Goal: Information Seeking & Learning: Learn about a topic

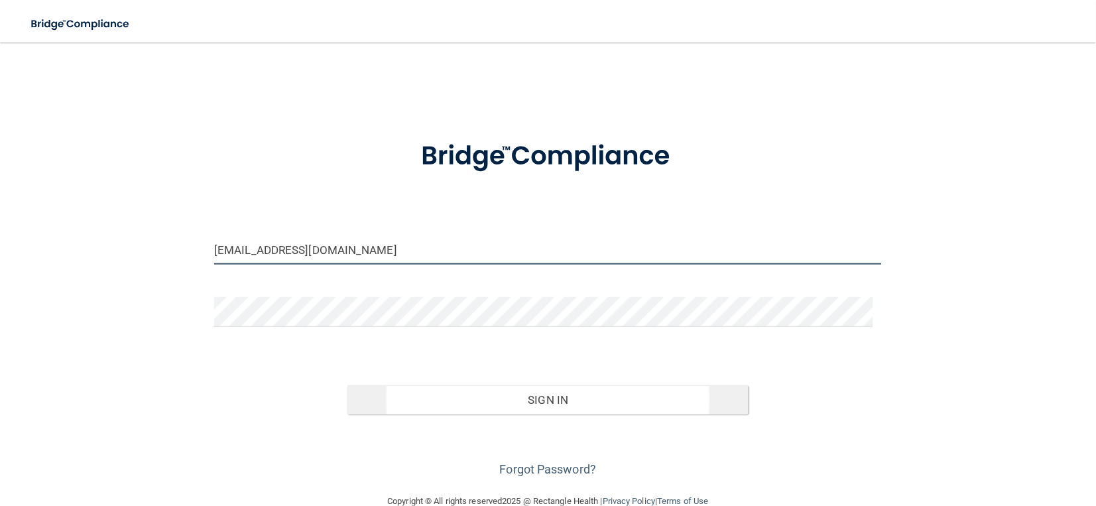
click at [243, 251] on input "acassidy@timberlanedental.com" at bounding box center [548, 250] width 668 height 30
click at [253, 253] on input "acassidy@timberlanedental.com" at bounding box center [548, 250] width 668 height 30
click at [380, 249] on input "angela.cassidy@timberlanedental.com" at bounding box center [548, 250] width 668 height 30
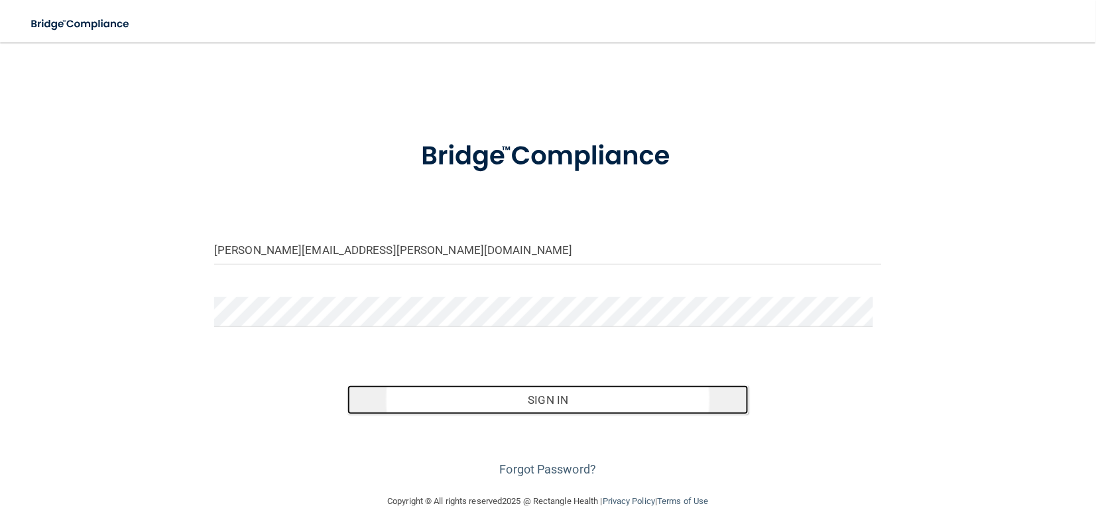
click at [418, 389] on button "Sign In" at bounding box center [547, 399] width 401 height 29
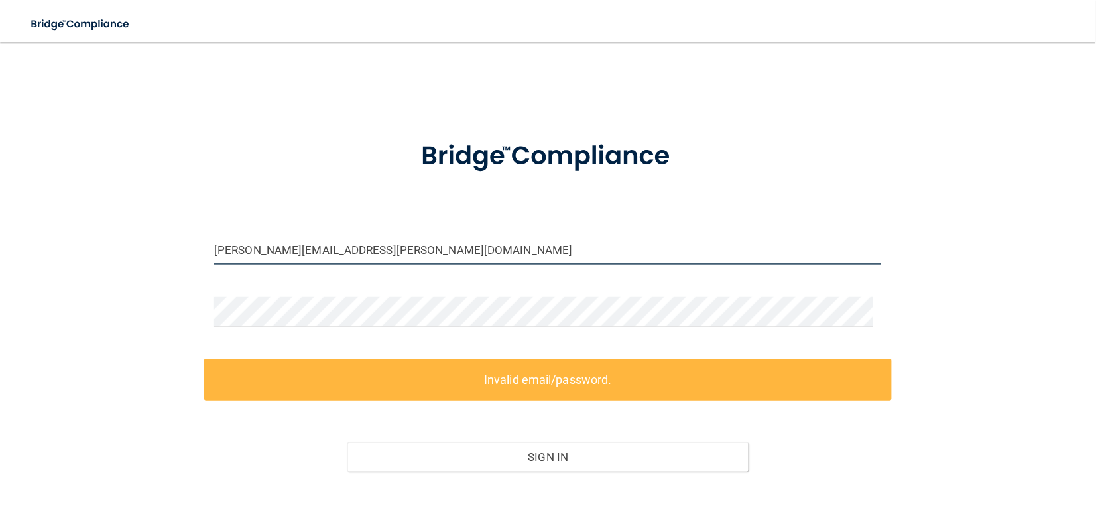
click at [382, 249] on input "angela.cassidy@timberlanesmilel.com" at bounding box center [548, 250] width 668 height 30
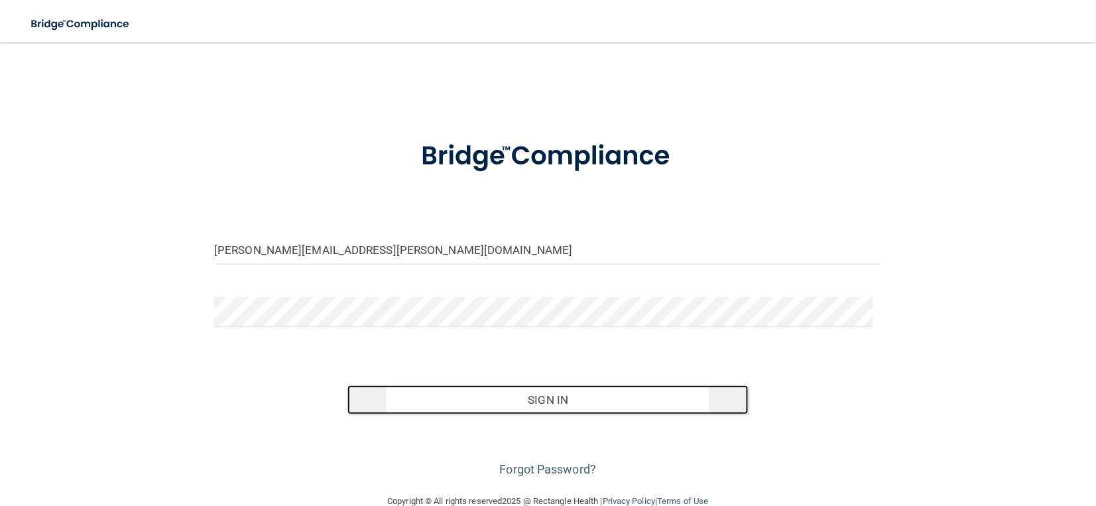
click at [408, 406] on button "Sign In" at bounding box center [547, 399] width 401 height 29
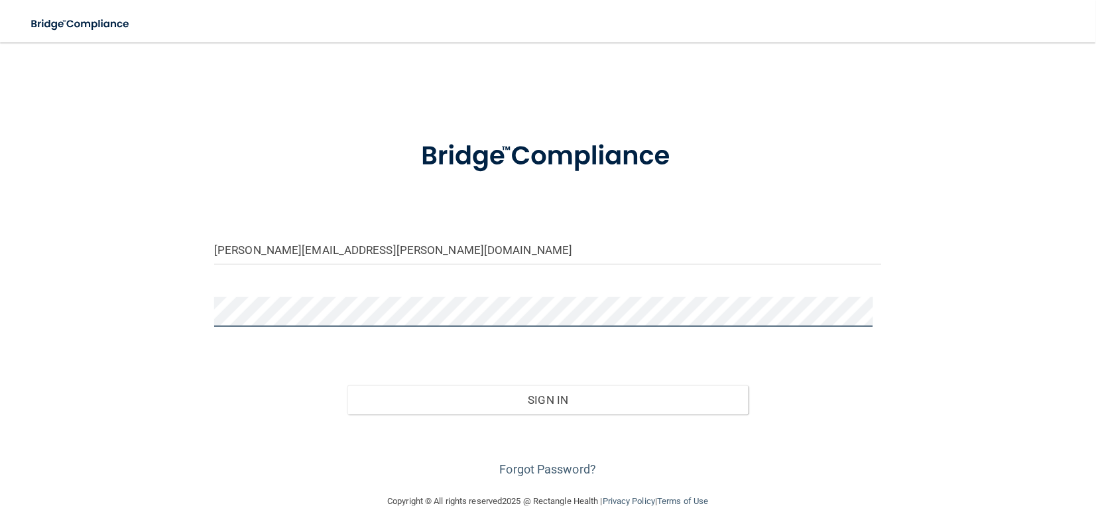
click at [347, 385] on button "Sign In" at bounding box center [547, 399] width 401 height 29
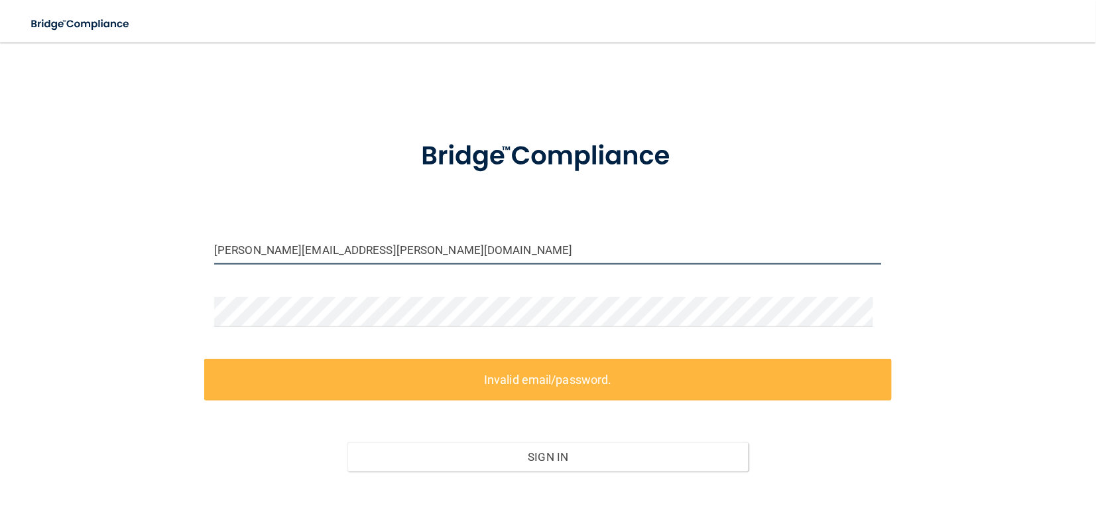
click at [415, 253] on input "[PERSON_NAME][EMAIL_ADDRESS][PERSON_NAME][DOMAIN_NAME]" at bounding box center [548, 250] width 668 height 30
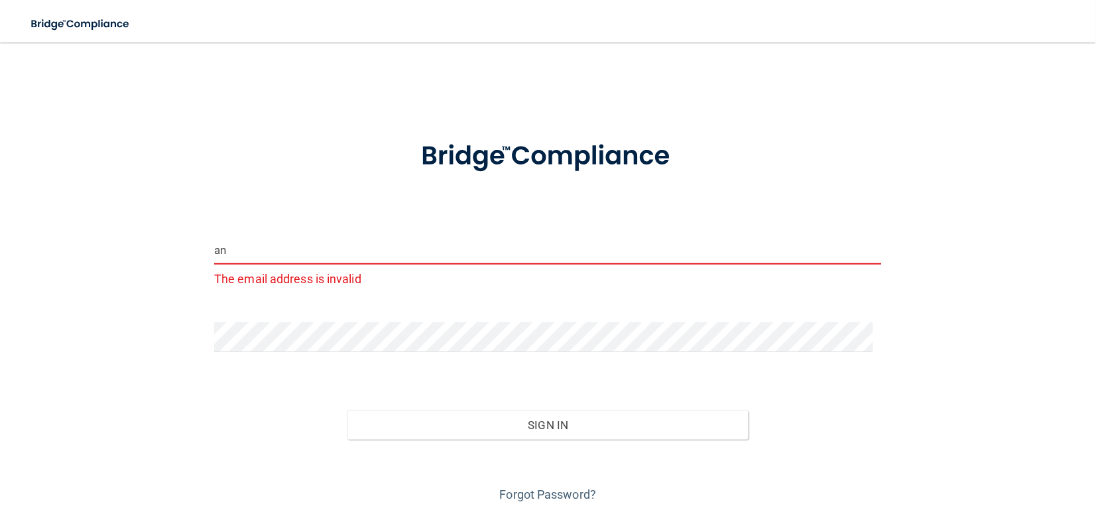
type input "a"
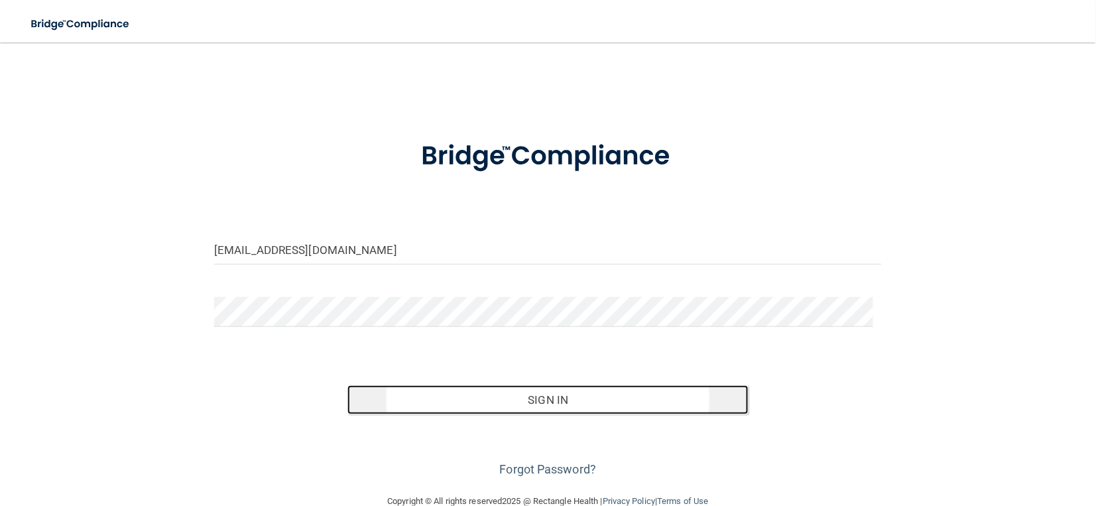
click at [479, 405] on button "Sign In" at bounding box center [547, 399] width 401 height 29
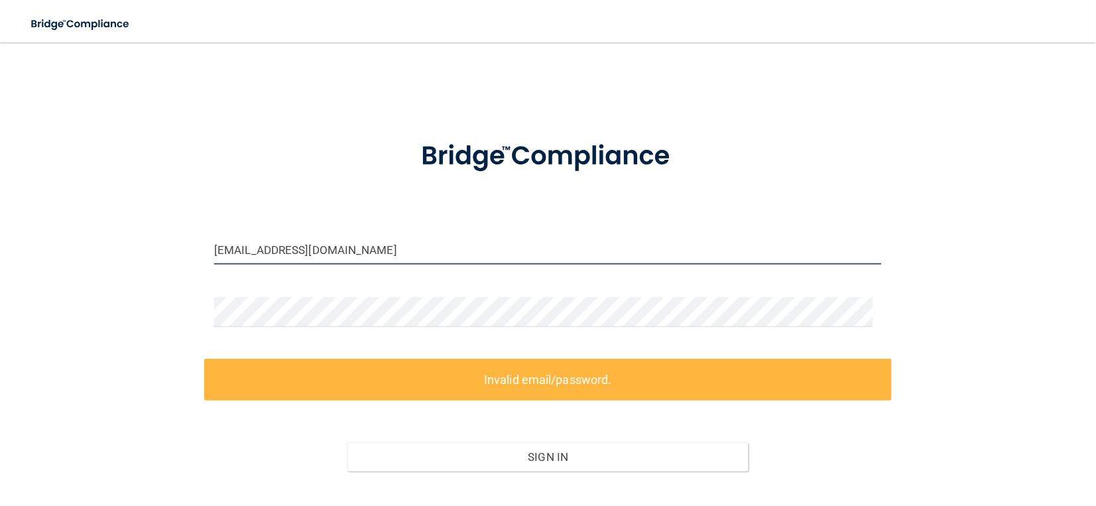
click at [218, 251] on input "acassidy@timberlanedental.com" at bounding box center [548, 250] width 668 height 30
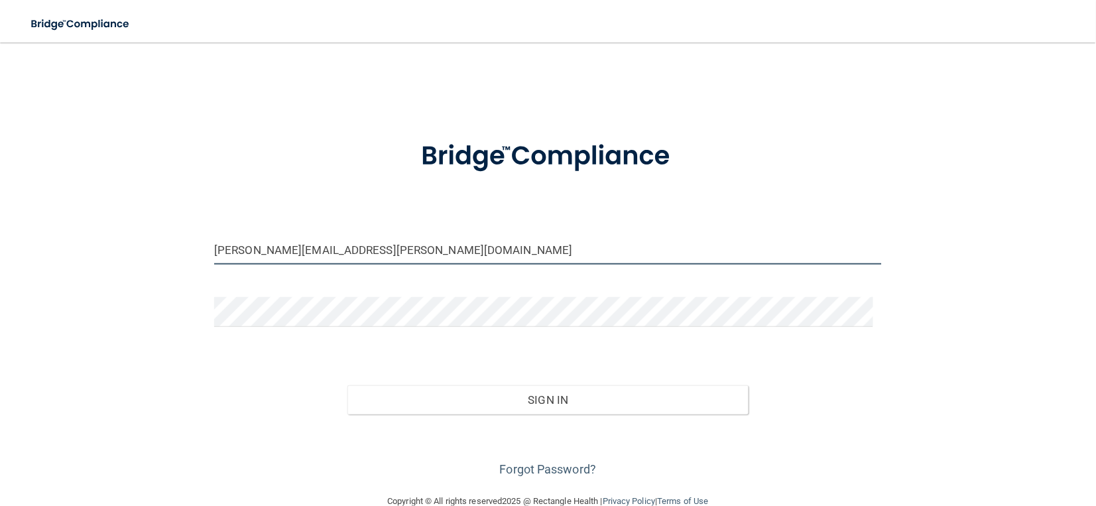
click at [380, 249] on input "angela.cassidy@timberlanedental.com" at bounding box center [548, 250] width 668 height 30
click at [375, 249] on input "angela.cassidy@timberlanedentl.com" at bounding box center [548, 250] width 668 height 30
click at [377, 249] on input "angela.cassidy@timberlanedentl.com" at bounding box center [548, 250] width 668 height 30
type input "[PERSON_NAME][EMAIL_ADDRESS][PERSON_NAME][DOMAIN_NAME]"
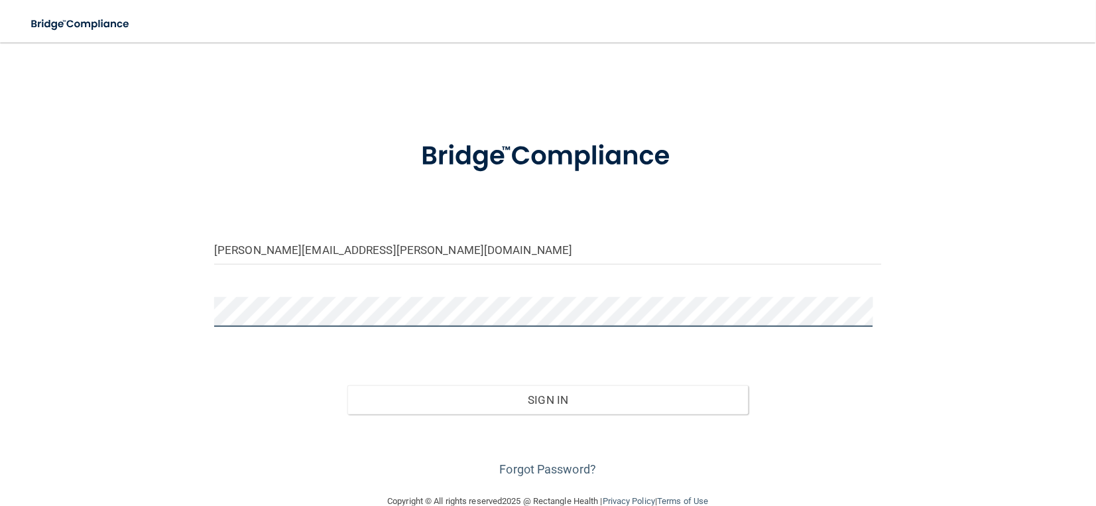
click at [347, 385] on button "Sign In" at bounding box center [547, 399] width 401 height 29
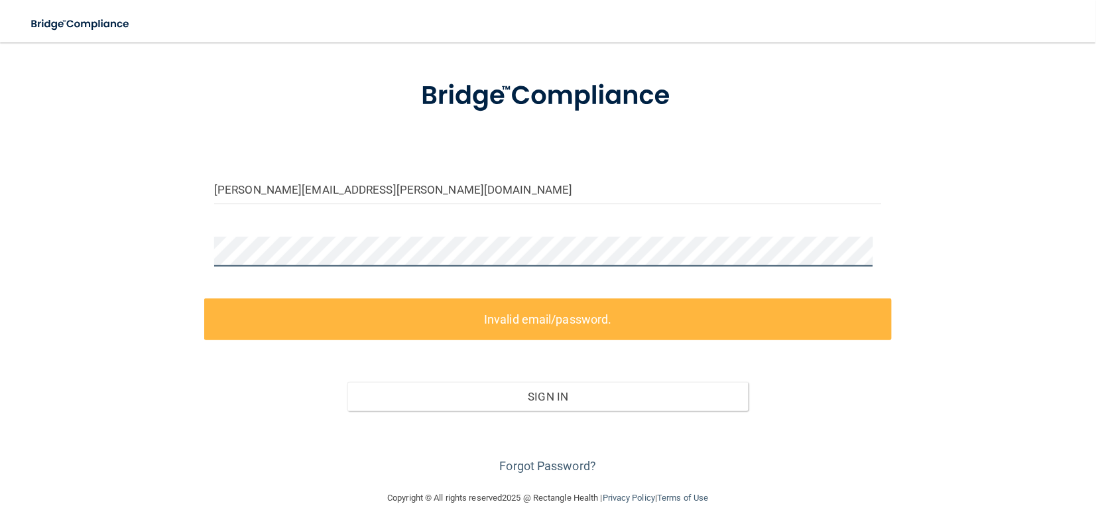
scroll to position [84, 0]
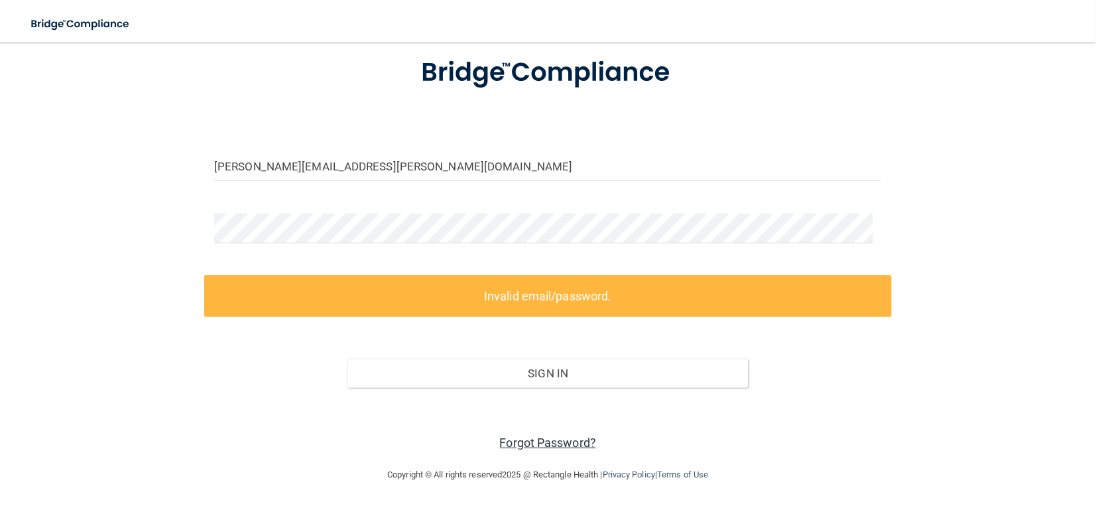
click at [519, 446] on link "Forgot Password?" at bounding box center [548, 443] width 97 height 14
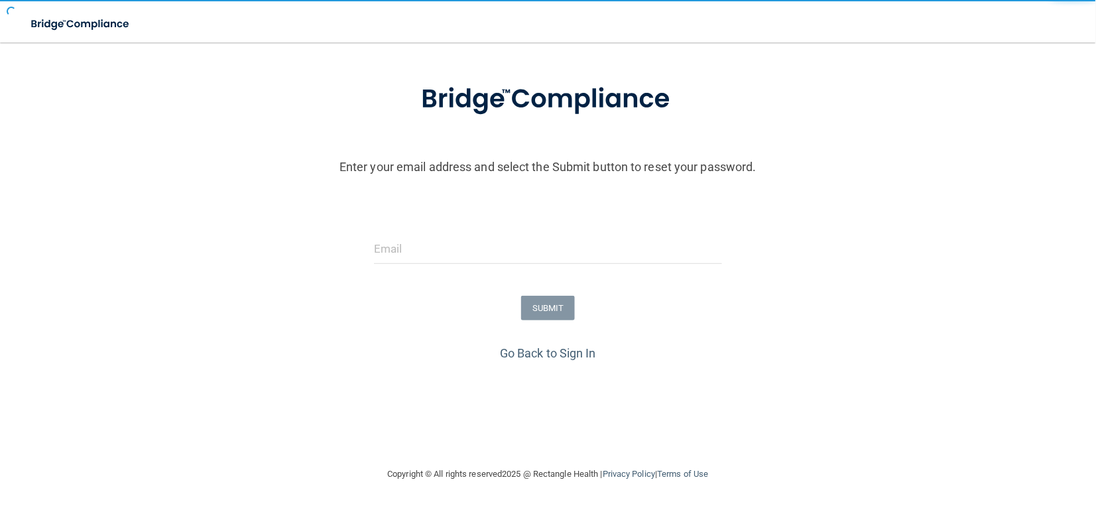
scroll to position [57, 0]
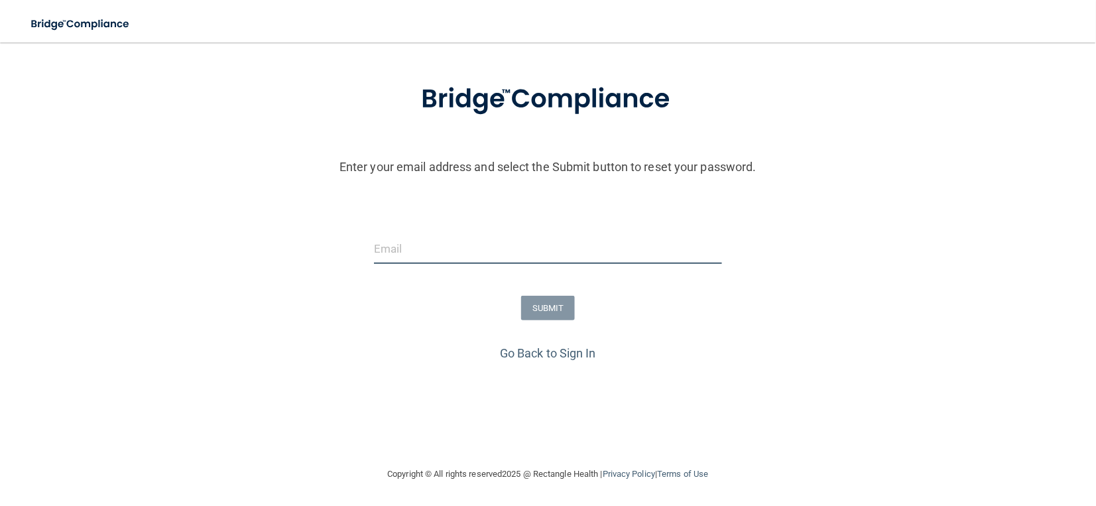
click at [451, 241] on input "email" at bounding box center [547, 249] width 347 height 30
type input "[PERSON_NAME][EMAIL_ADDRESS][PERSON_NAME][DOMAIN_NAME]"
click at [532, 315] on button "SUBMIT" at bounding box center [548, 308] width 54 height 25
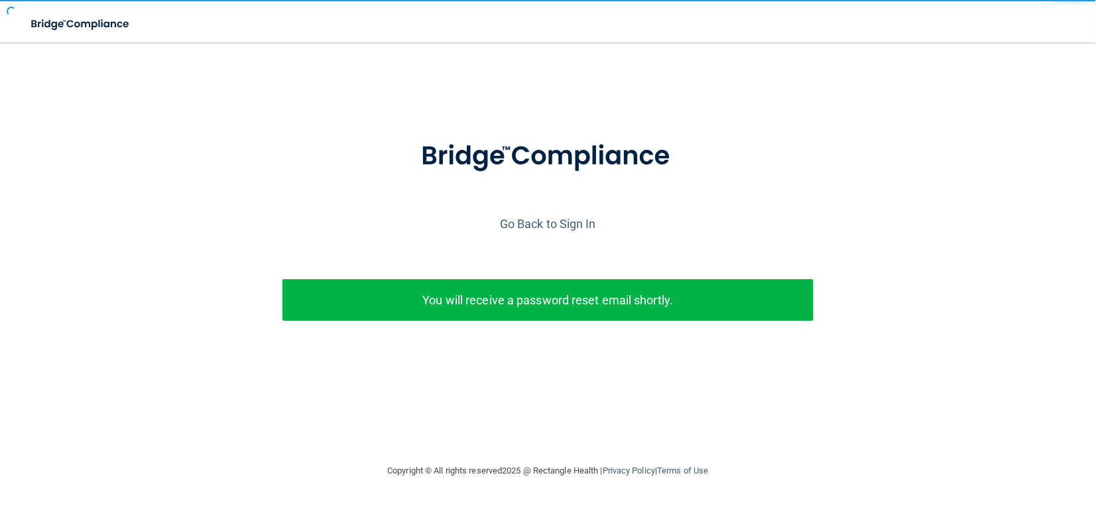
scroll to position [0, 0]
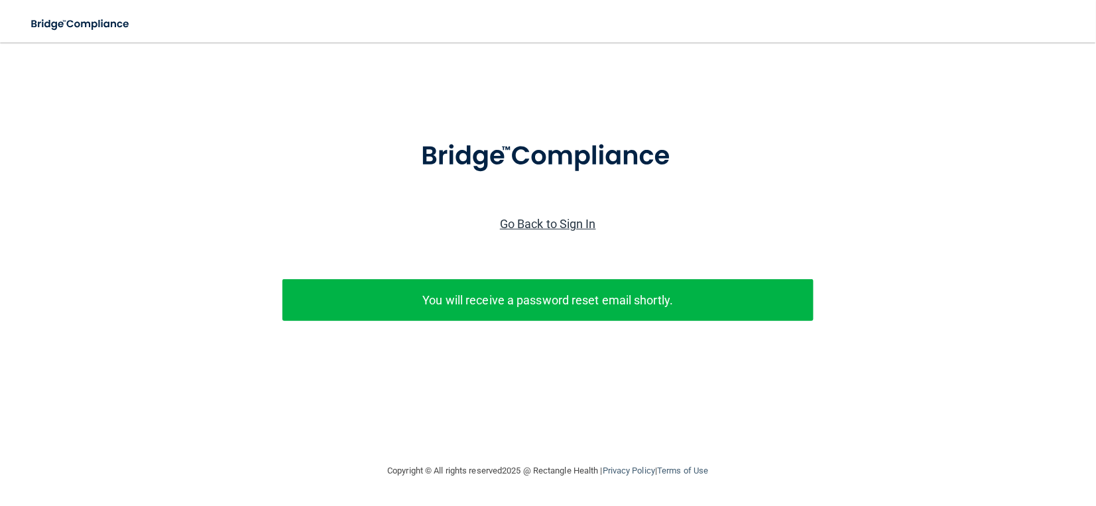
click at [568, 229] on link "Go Back to Sign In" at bounding box center [548, 224] width 96 height 14
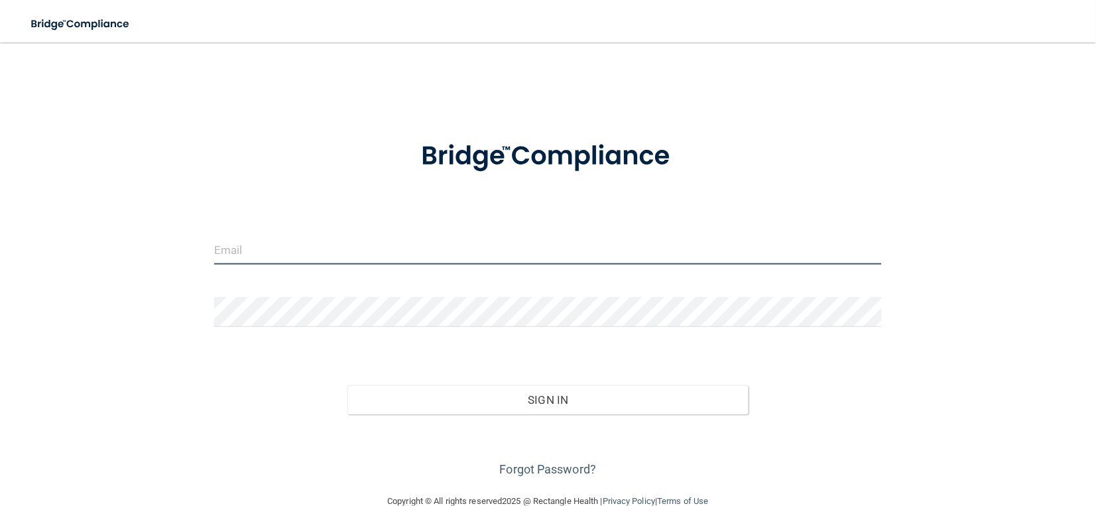
type input "[PERSON_NAME][EMAIL_ADDRESS][PERSON_NAME][DOMAIN_NAME]"
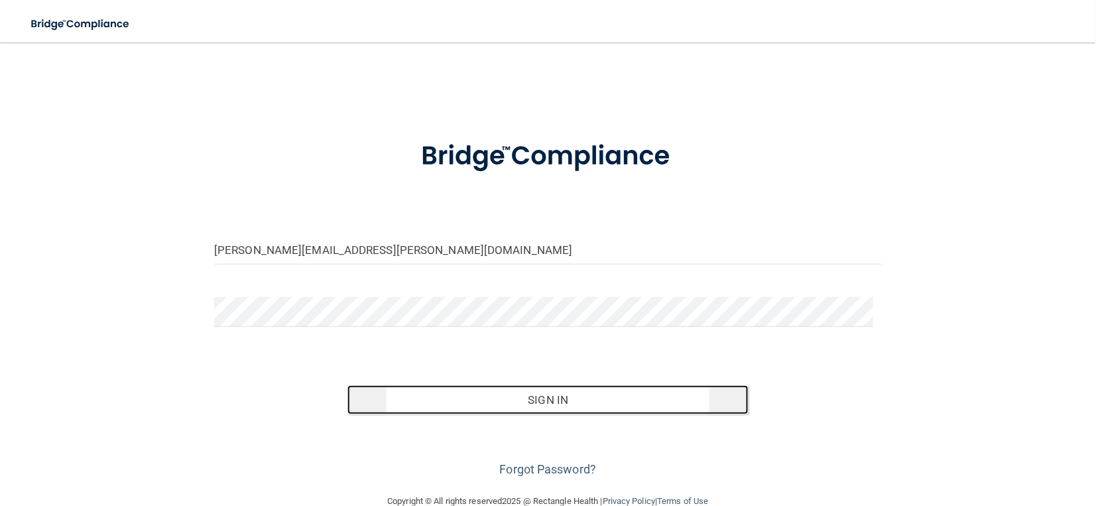
click at [439, 408] on button "Sign In" at bounding box center [547, 399] width 401 height 29
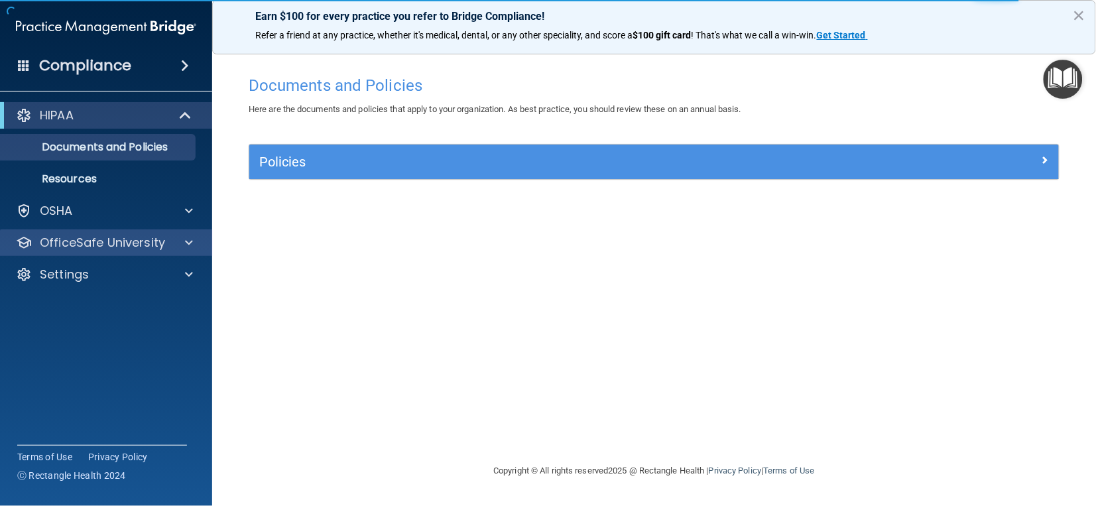
click at [146, 231] on div "OfficeSafe University" at bounding box center [106, 242] width 213 height 27
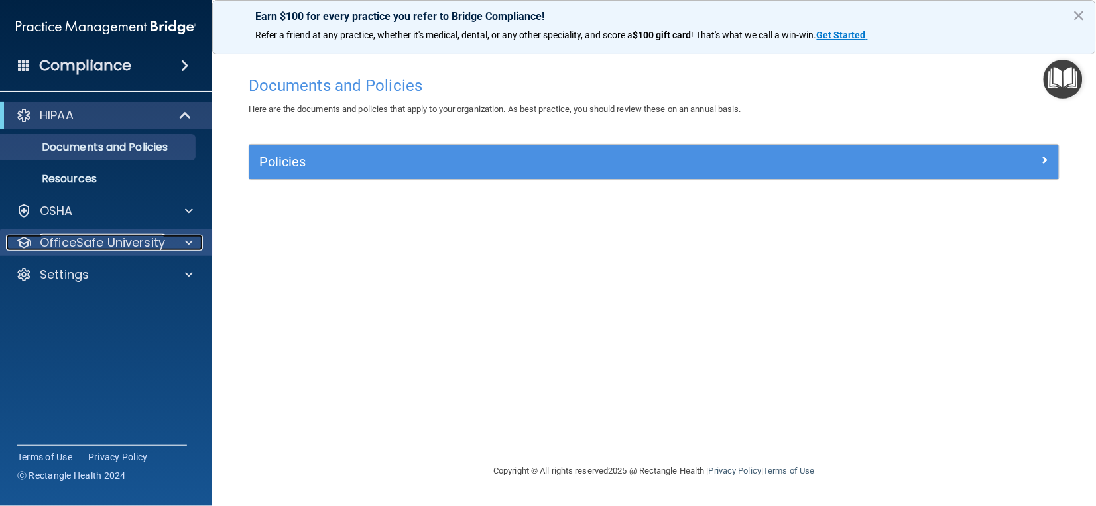
click at [182, 236] on div at bounding box center [186, 243] width 33 height 16
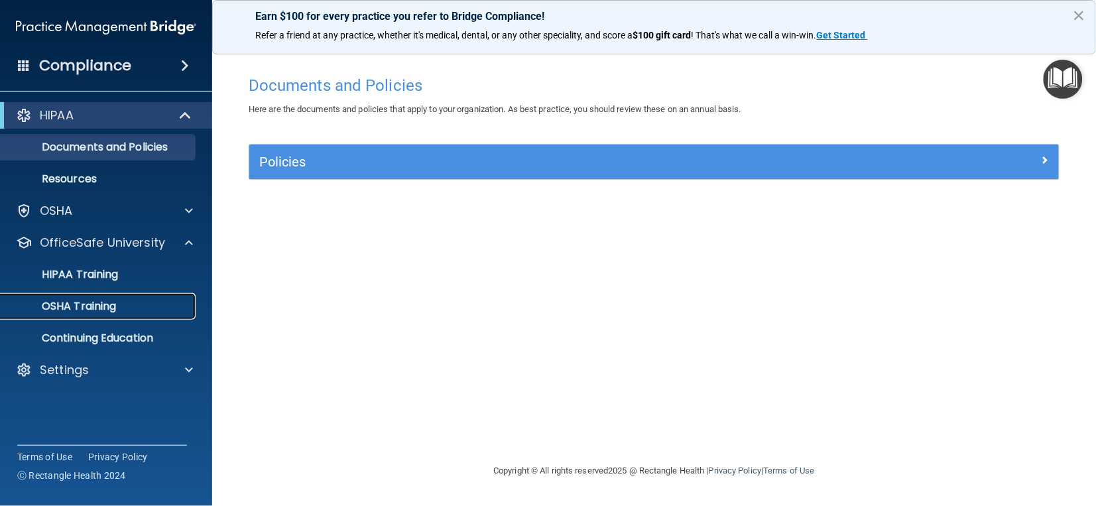
click at [151, 295] on link "OSHA Training" at bounding box center [91, 306] width 209 height 27
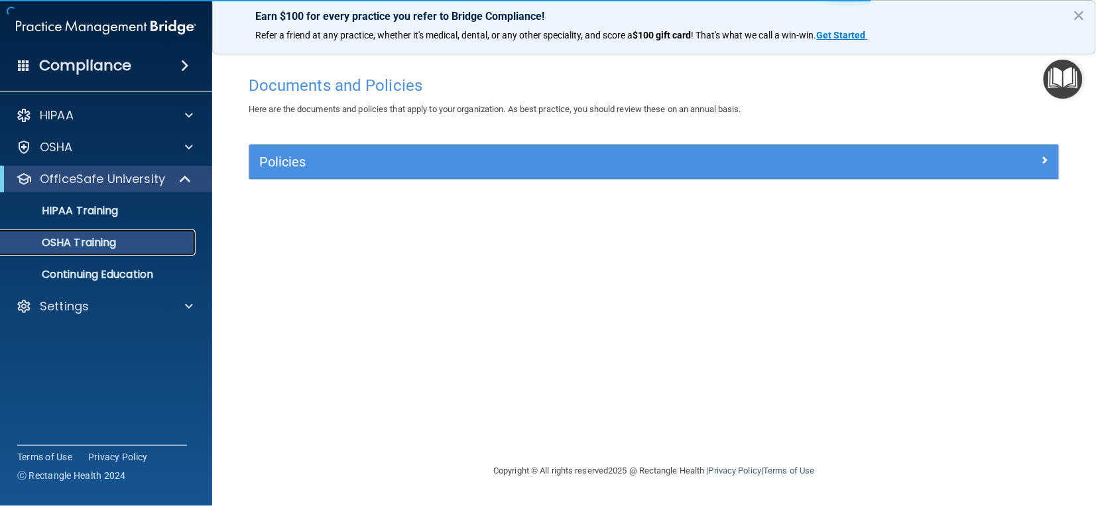
click at [119, 247] on div "OSHA Training" at bounding box center [99, 242] width 181 height 13
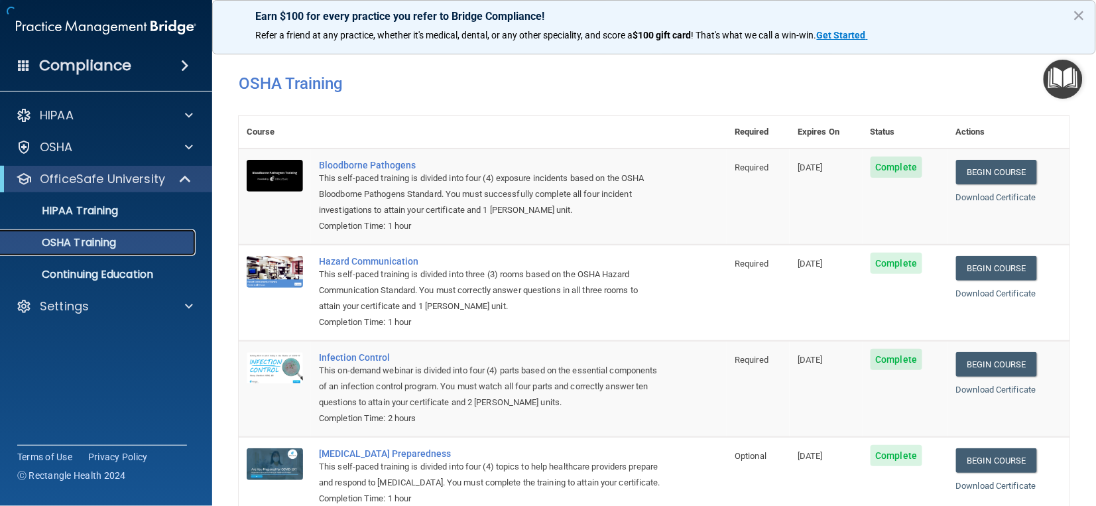
click at [119, 247] on div "OSHA Training" at bounding box center [99, 242] width 181 height 13
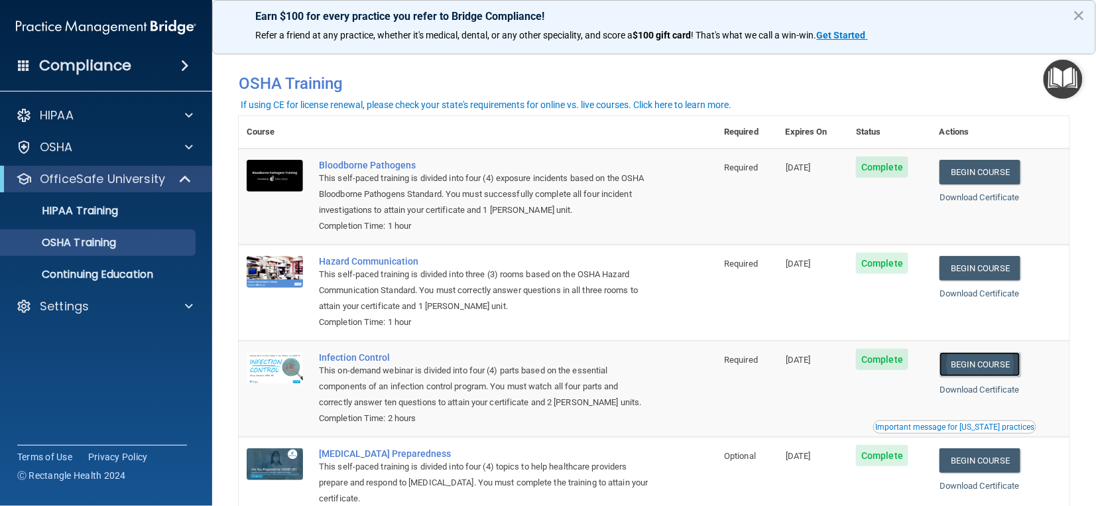
click at [953, 366] on link "Begin Course" at bounding box center [980, 364] width 81 height 25
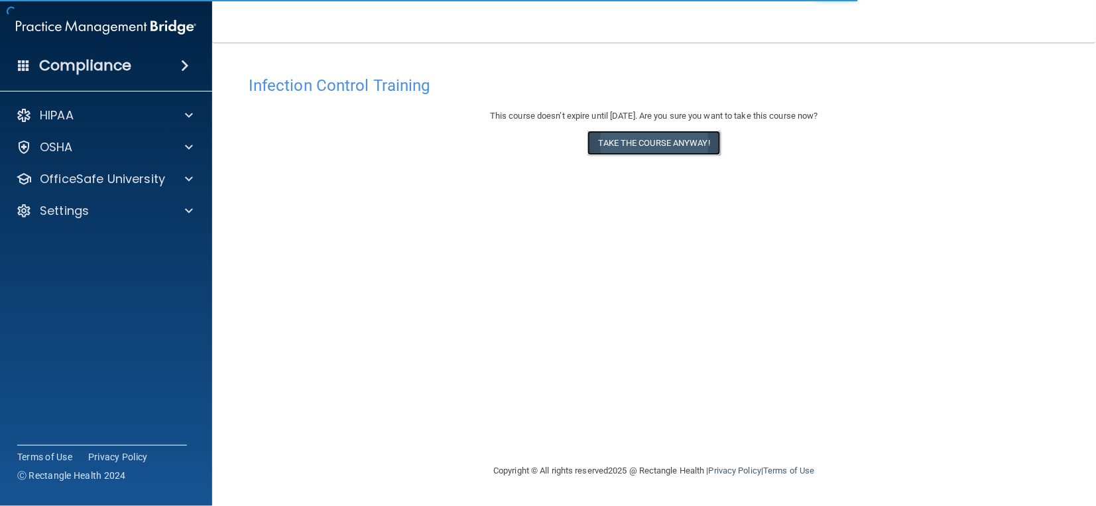
click at [665, 151] on button "Take the course anyway!" at bounding box center [654, 143] width 133 height 25
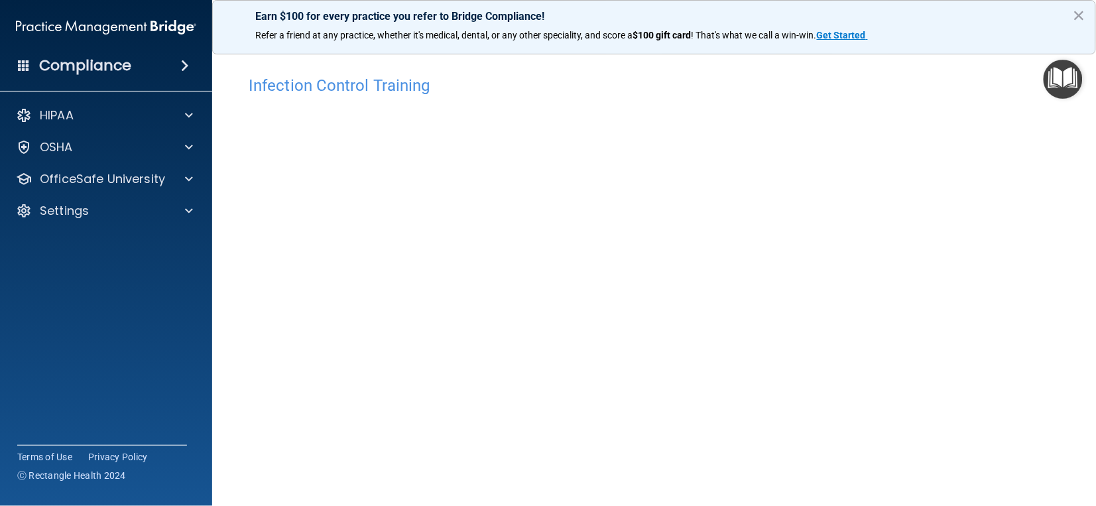
scroll to position [61, 0]
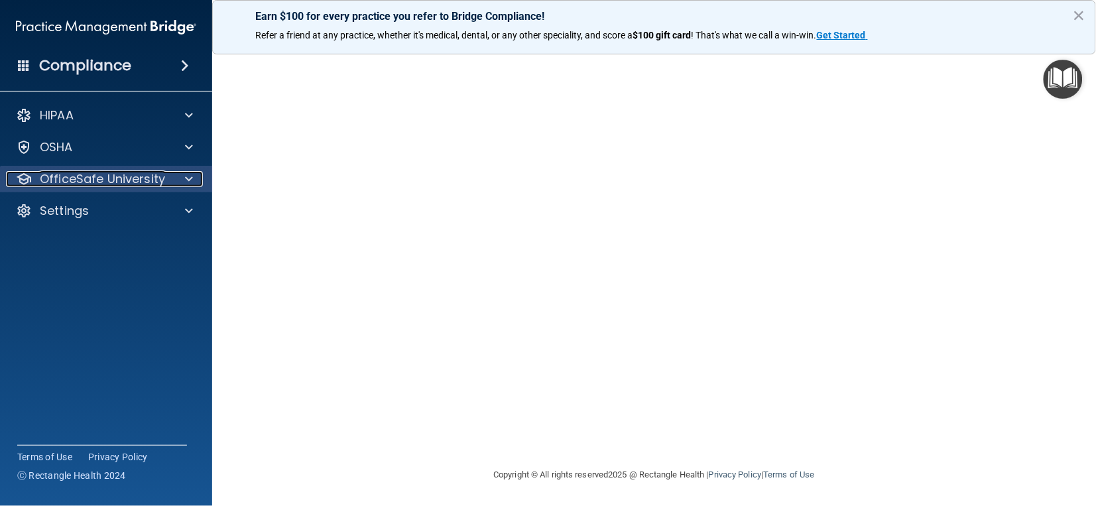
click at [194, 173] on div at bounding box center [186, 179] width 33 height 16
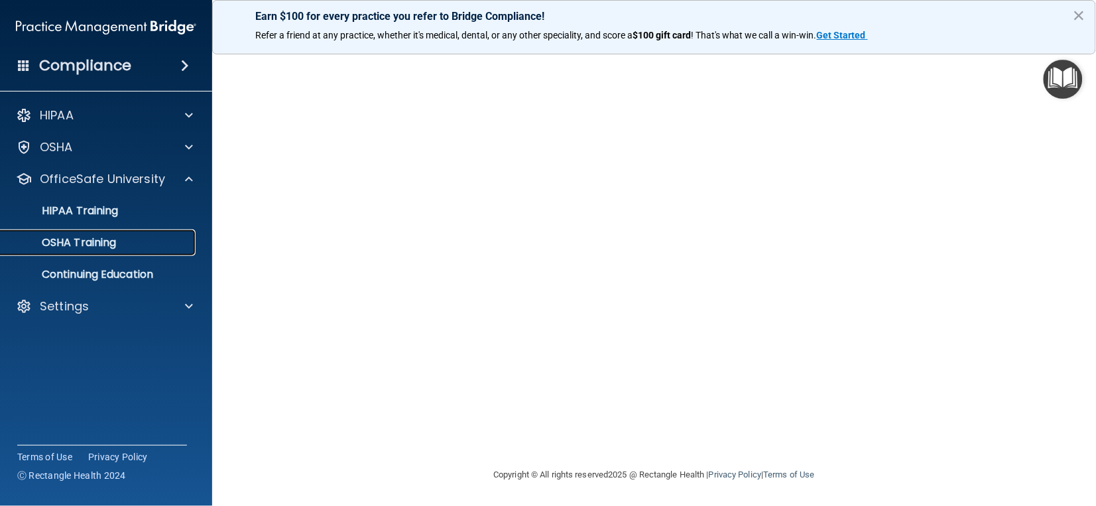
click at [151, 230] on link "OSHA Training" at bounding box center [91, 242] width 209 height 27
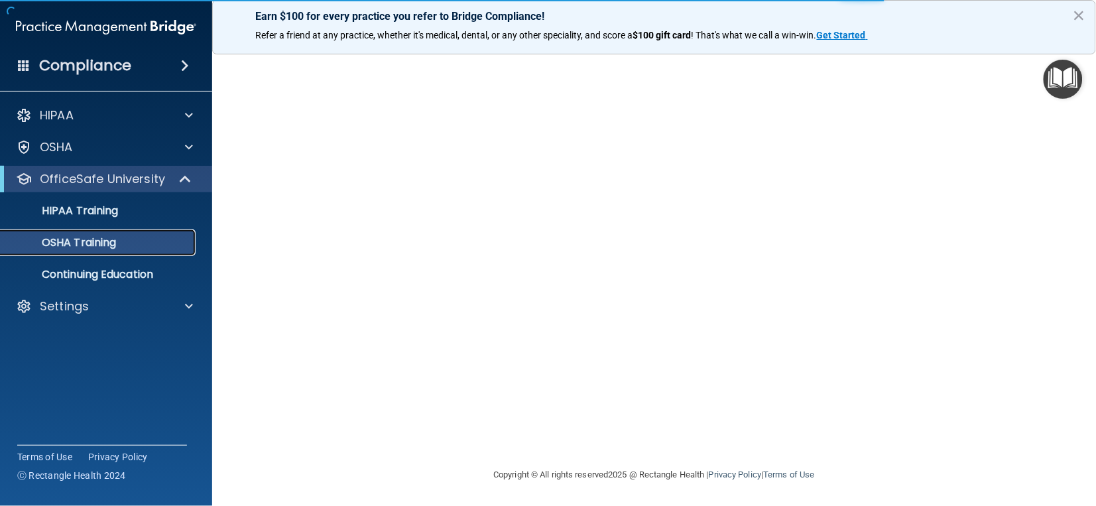
click at [114, 242] on p "OSHA Training" at bounding box center [62, 242] width 107 height 13
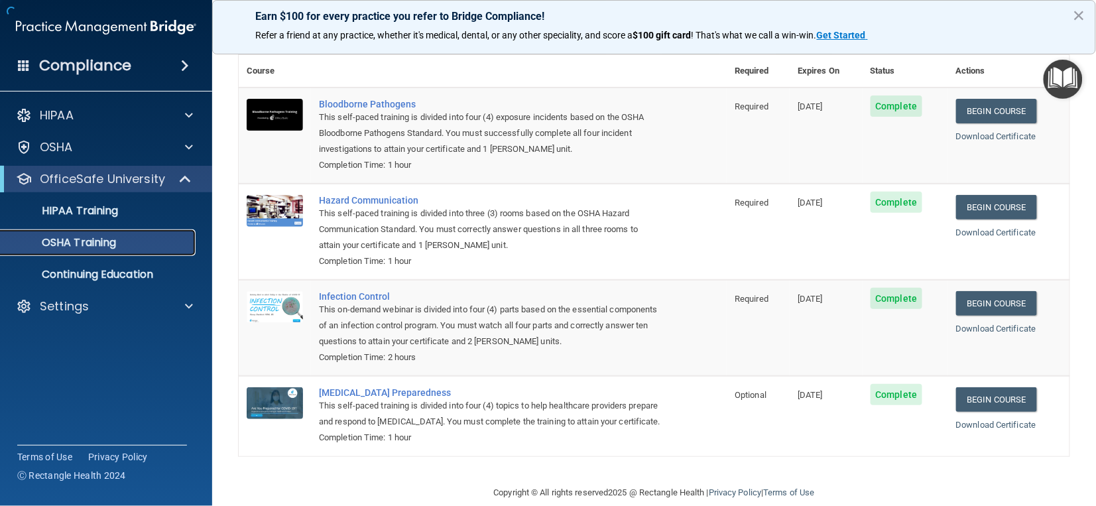
scroll to position [99, 0]
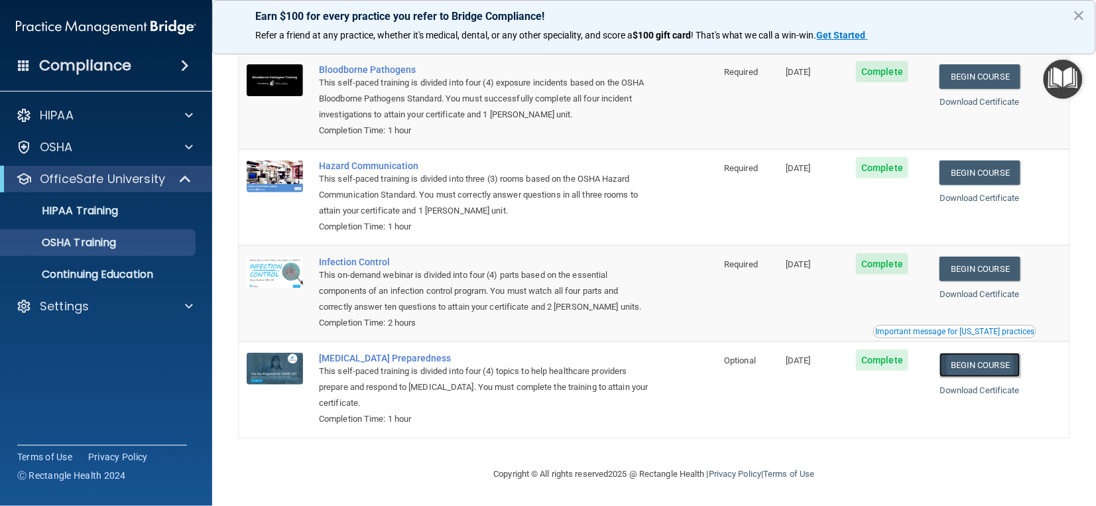
click at [963, 360] on link "Begin Course" at bounding box center [980, 365] width 81 height 25
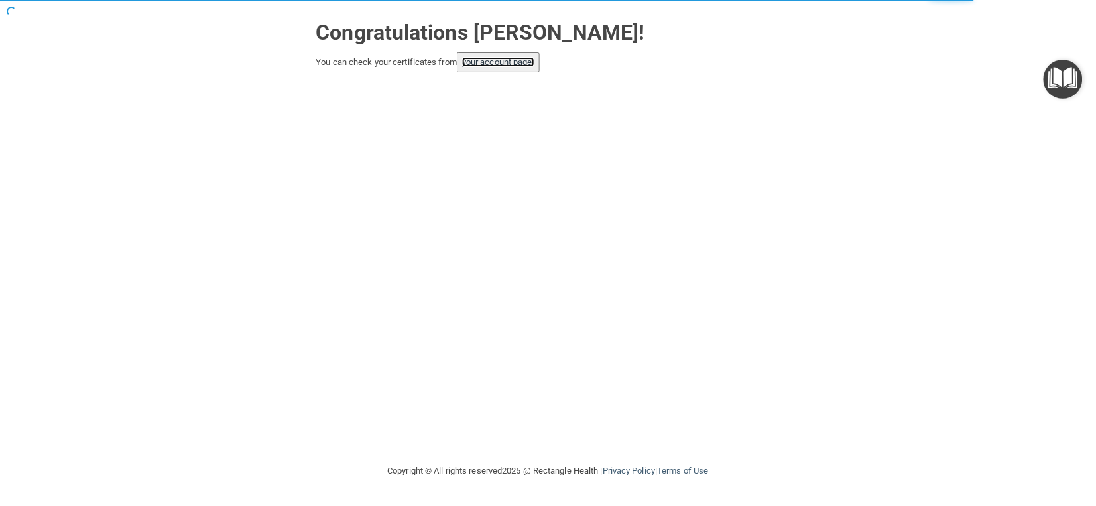
click at [495, 58] on link "your account page!" at bounding box center [498, 62] width 72 height 10
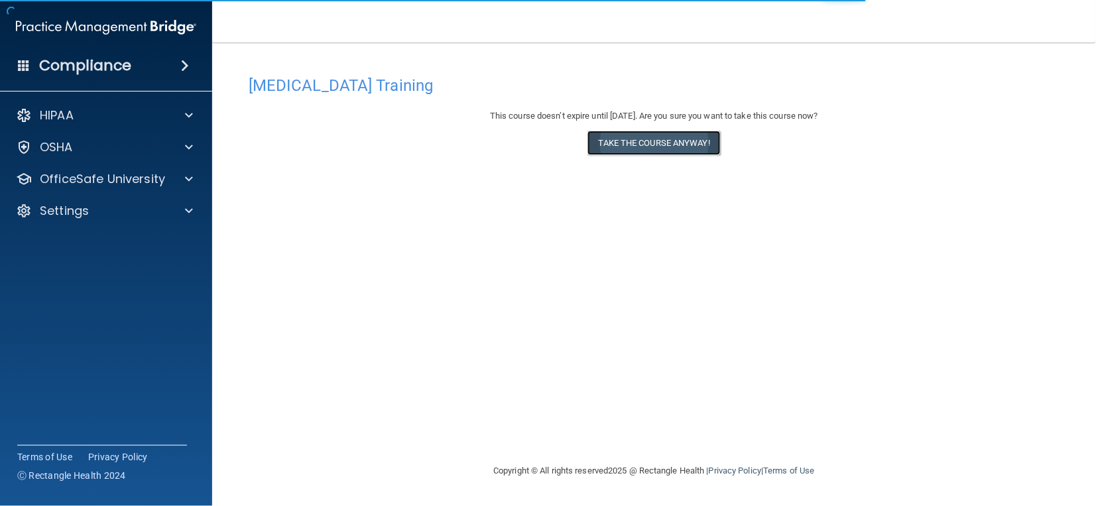
click at [691, 139] on button "Take the course anyway!" at bounding box center [654, 143] width 133 height 25
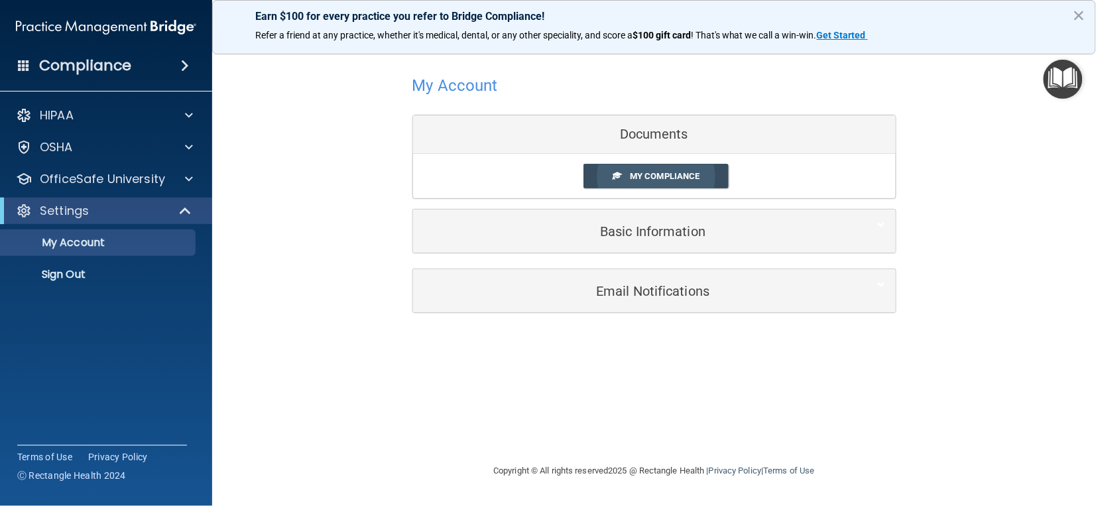
click at [627, 168] on link "My Compliance" at bounding box center [656, 176] width 145 height 25
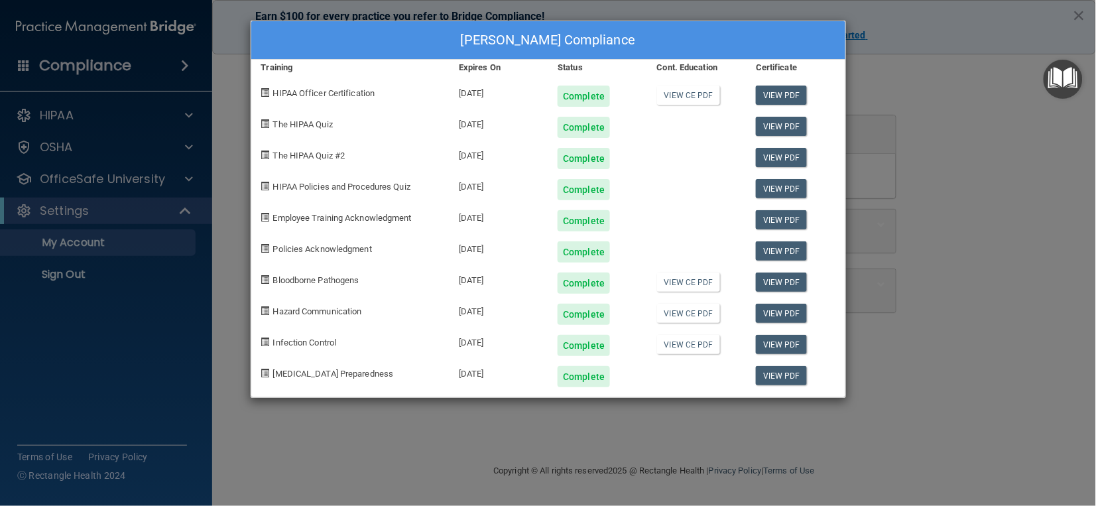
click at [879, 103] on div "Angela Cassidy's Compliance Training Expires On Status Cont. Education Certific…" at bounding box center [548, 253] width 1096 height 506
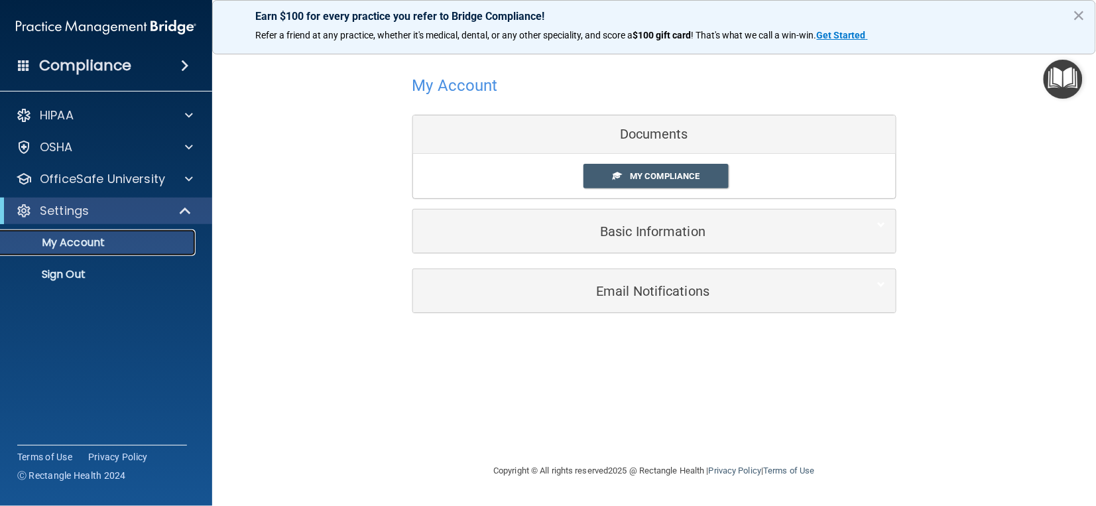
click at [107, 236] on p "My Account" at bounding box center [99, 242] width 181 height 13
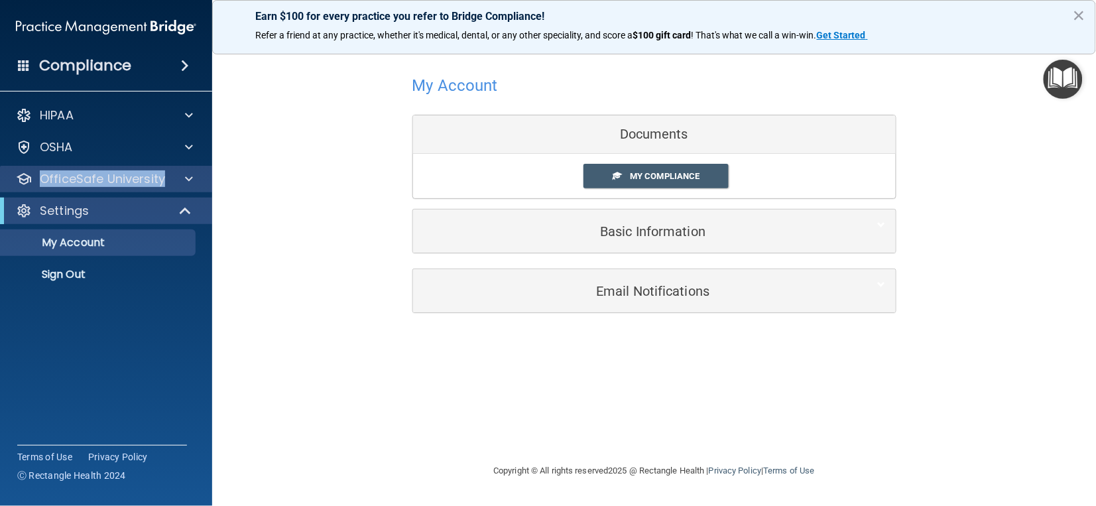
drag, startPoint x: 200, startPoint y: 156, endPoint x: 204, endPoint y: 166, distance: 10.7
click at [204, 166] on div "HIPAA Documents and Policies Report an Incident Business Associates Emergency P…" at bounding box center [106, 198] width 213 height 202
click at [196, 174] on div at bounding box center [186, 179] width 33 height 16
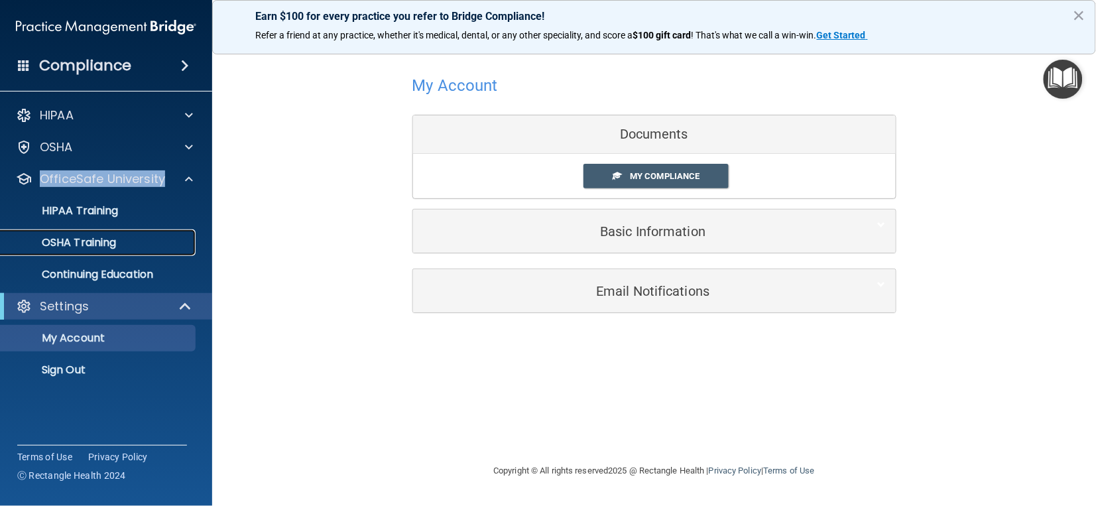
click at [83, 232] on link "OSHA Training" at bounding box center [91, 242] width 209 height 27
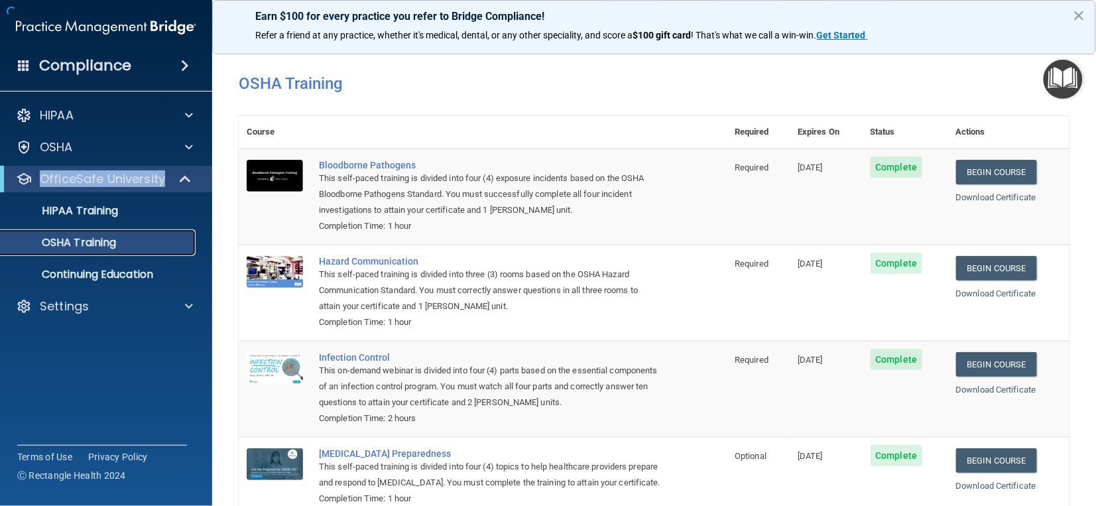
click at [81, 241] on p "OSHA Training" at bounding box center [62, 242] width 107 height 13
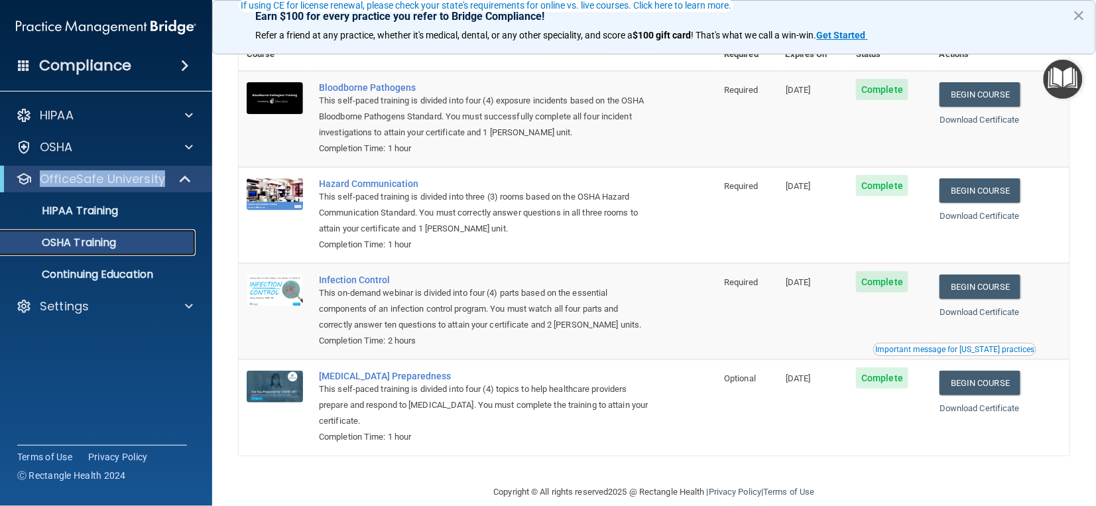
scroll to position [99, 0]
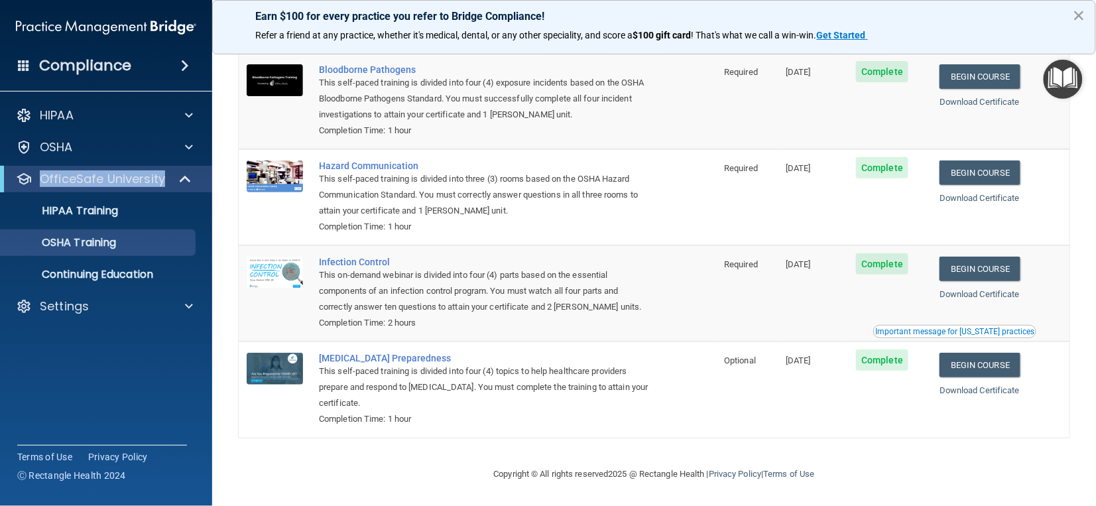
click at [1081, 18] on button "×" at bounding box center [1079, 15] width 13 height 21
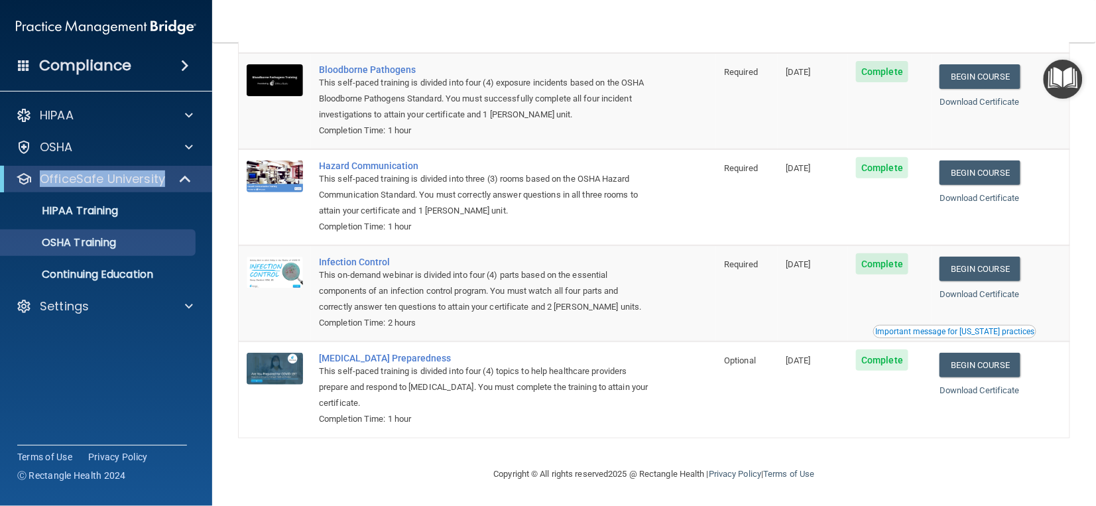
scroll to position [0, 0]
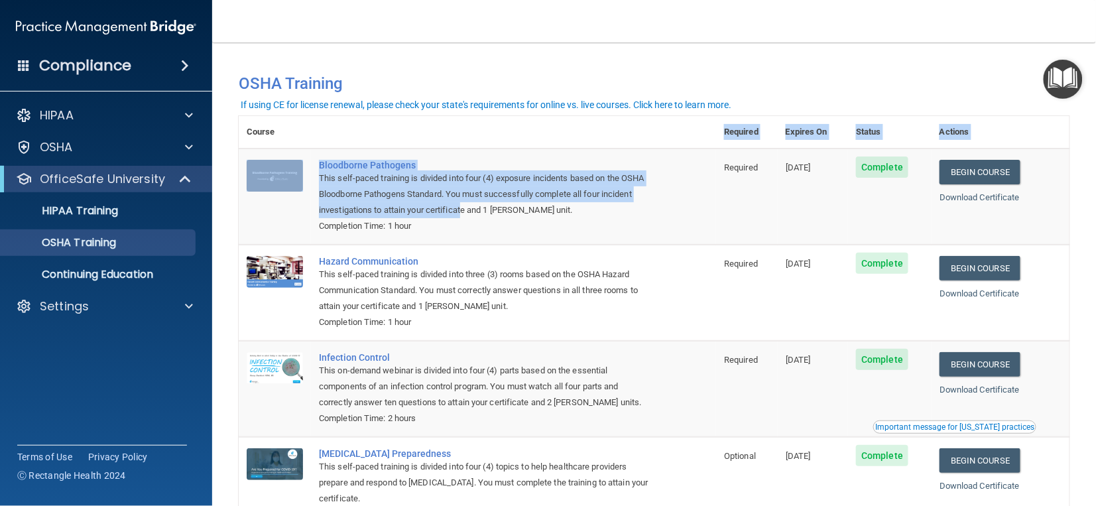
drag, startPoint x: 499, startPoint y: 204, endPoint x: 581, endPoint y: 127, distance: 113.1
click at [581, 127] on table "Course Required Expires On Status Actions Bloodborne Pathogens This self-paced …" at bounding box center [654, 324] width 831 height 417
click at [90, 217] on p "HIPAA Training" at bounding box center [63, 210] width 109 height 13
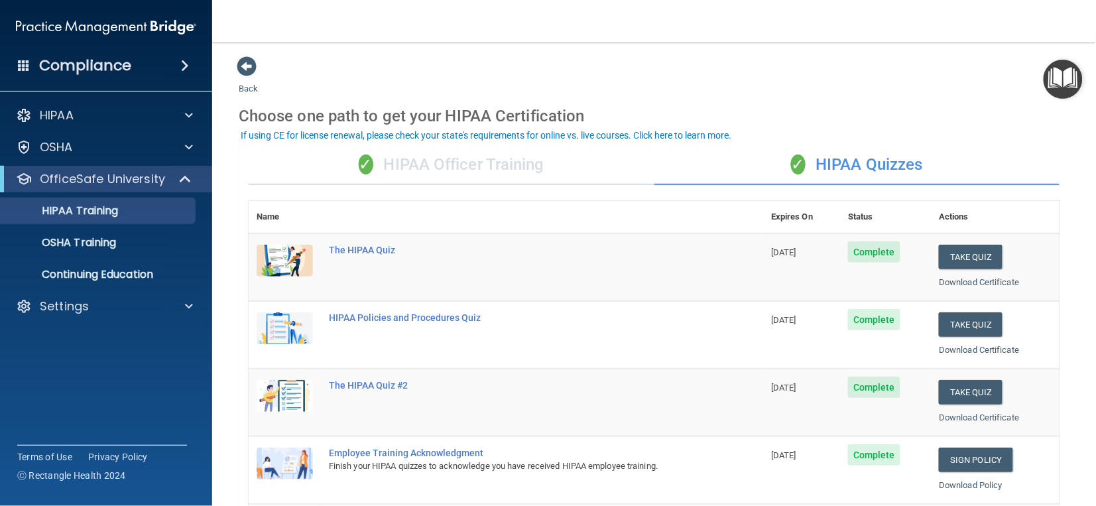
click at [826, 166] on div "✓ HIPAA Quizzes" at bounding box center [858, 165] width 406 height 40
click at [865, 163] on div "✓ HIPAA Quizzes" at bounding box center [858, 165] width 406 height 40
click at [168, 243] on div "OSHA Training" at bounding box center [99, 242] width 181 height 13
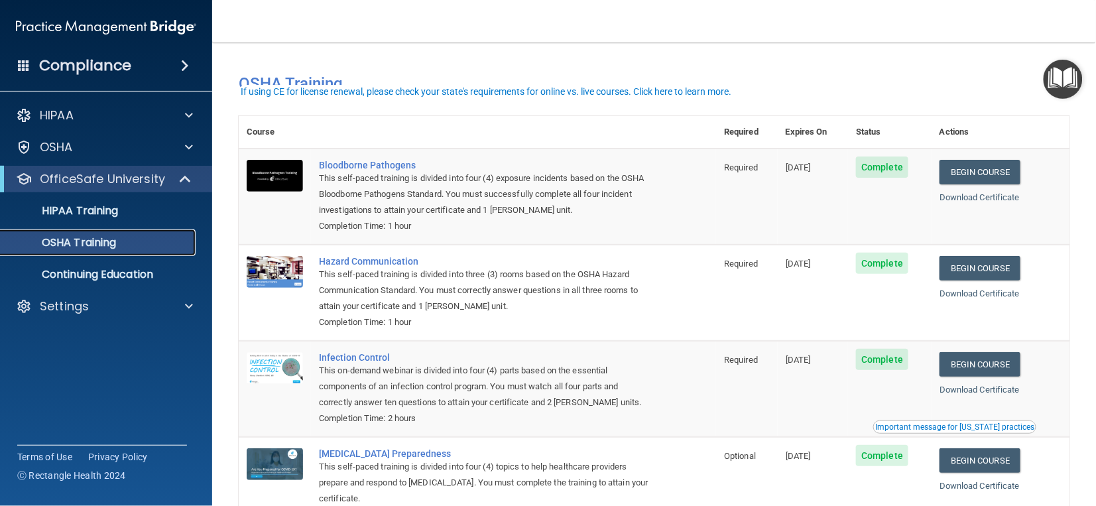
scroll to position [99, 0]
